Goal: Check status: Check status

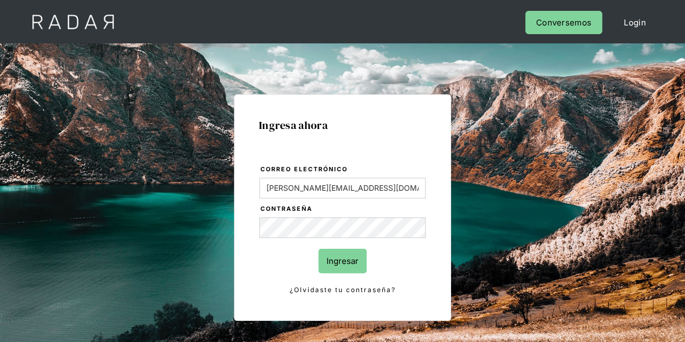
click at [341, 259] on input "Ingresar" at bounding box center [343, 261] width 48 height 24
type input "Evans@prontopaga.com"
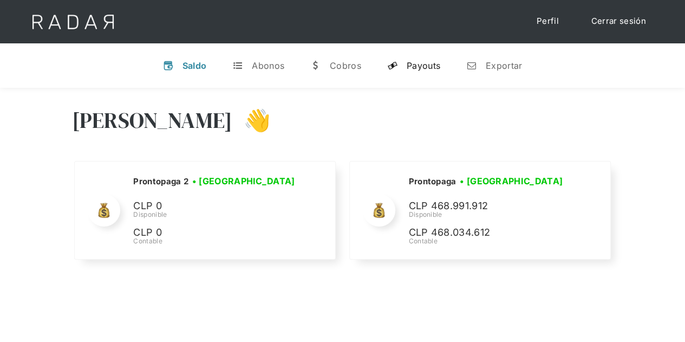
click at [418, 60] on div "Payouts" at bounding box center [424, 65] width 34 height 11
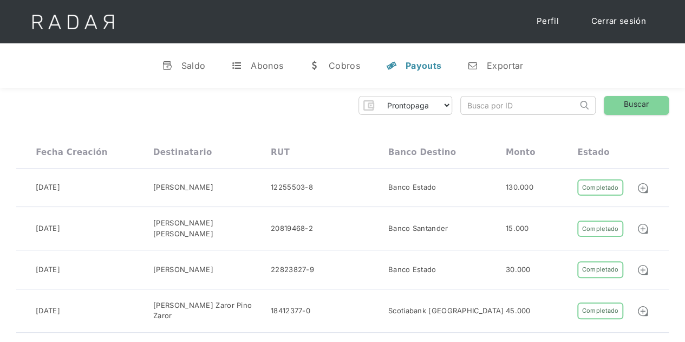
click at [478, 107] on input "search" at bounding box center [519, 105] width 116 height 18
paste input "1efed593-b792-4a75-81a8-fbbb32a62175"
click input "Search" at bounding box center [0, 0] width 0 height 0
click at [623, 101] on link "Buscar" at bounding box center [636, 105] width 65 height 19
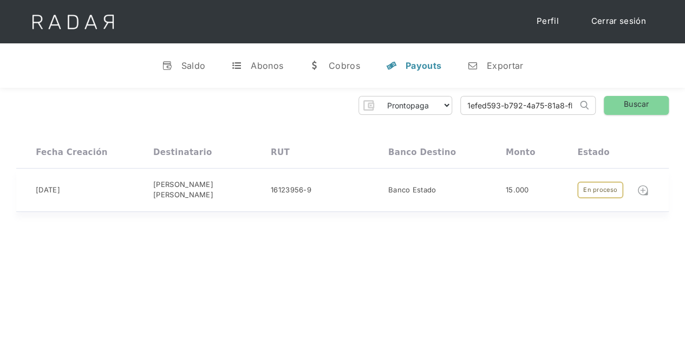
click at [645, 186] on img at bounding box center [643, 190] width 12 height 12
drag, startPoint x: 466, startPoint y: 102, endPoint x: 593, endPoint y: 93, distance: 127.1
click at [593, 93] on div "Prontopaga Prontopaga 2 Thank you! Your submission has been received! Oops! Som…" at bounding box center [342, 154] width 685 height 132
paste input "3f520e74-6431-42bb-8b98-be1b40ce6af3"
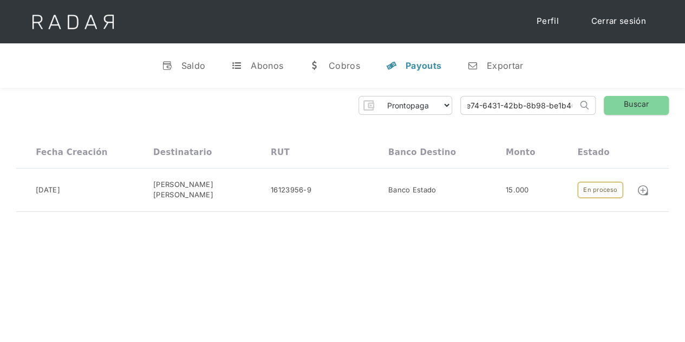
scroll to position [0, 0]
click at [631, 100] on link "Buscar" at bounding box center [636, 105] width 65 height 19
drag, startPoint x: 566, startPoint y: 102, endPoint x: 408, endPoint y: 83, distance: 158.7
click at [415, 100] on div "Prontopaga Prontopaga 2 Thank you! Your submission has been received! Oops! Som…" at bounding box center [342, 105] width 653 height 19
type input "b"
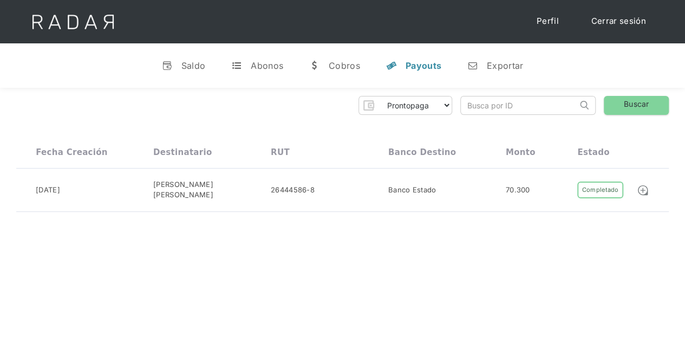
paste input "d71fe53b-07ec-4109-a498-aa4cc11af56a"
type input "d71fe53b-07ec-4109-a498-aa4cc11af56a"
click at [633, 101] on link "Buscar" at bounding box center [636, 105] width 65 height 19
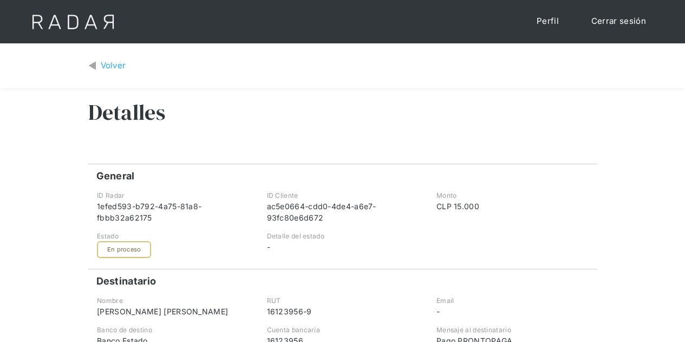
click at [103, 65] on div "Volver" at bounding box center [113, 66] width 25 height 12
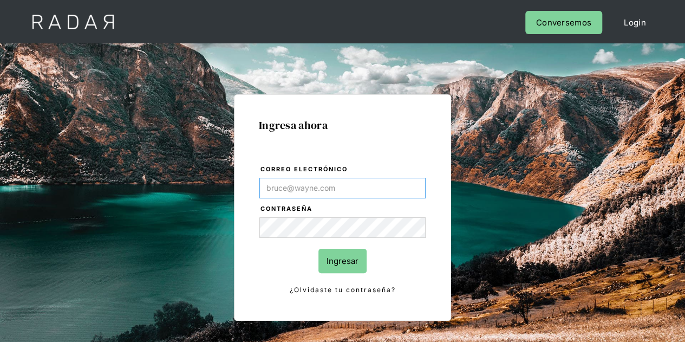
type input "[PERSON_NAME][EMAIL_ADDRESS][DOMAIN_NAME]"
